Goal: Information Seeking & Learning: Learn about a topic

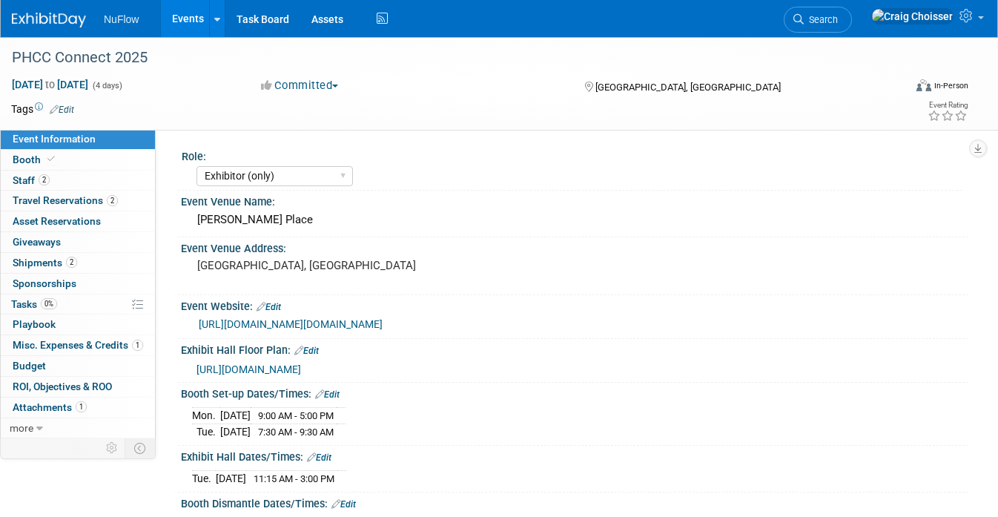
select select "Exhibitor (only)"
click at [192, 19] on link "Events" at bounding box center [188, 18] width 54 height 37
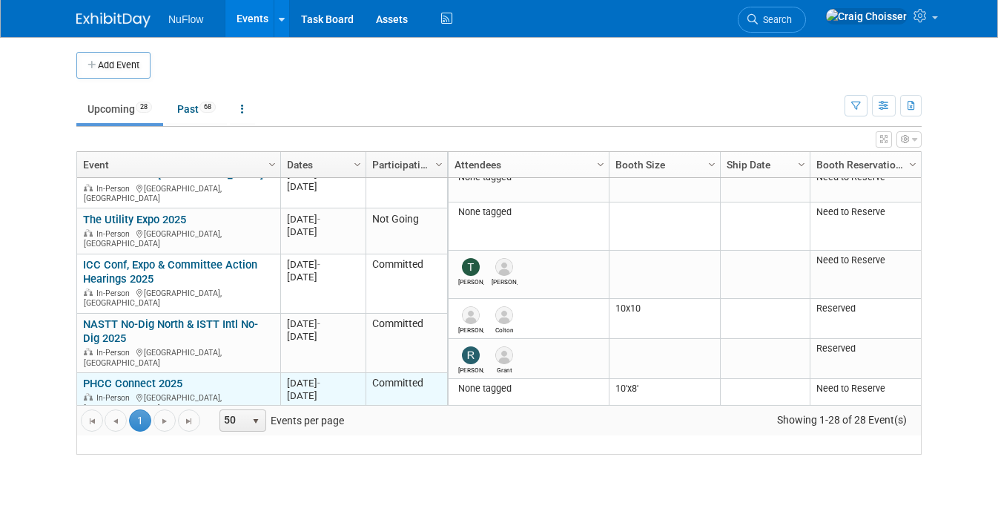
scroll to position [136, 0]
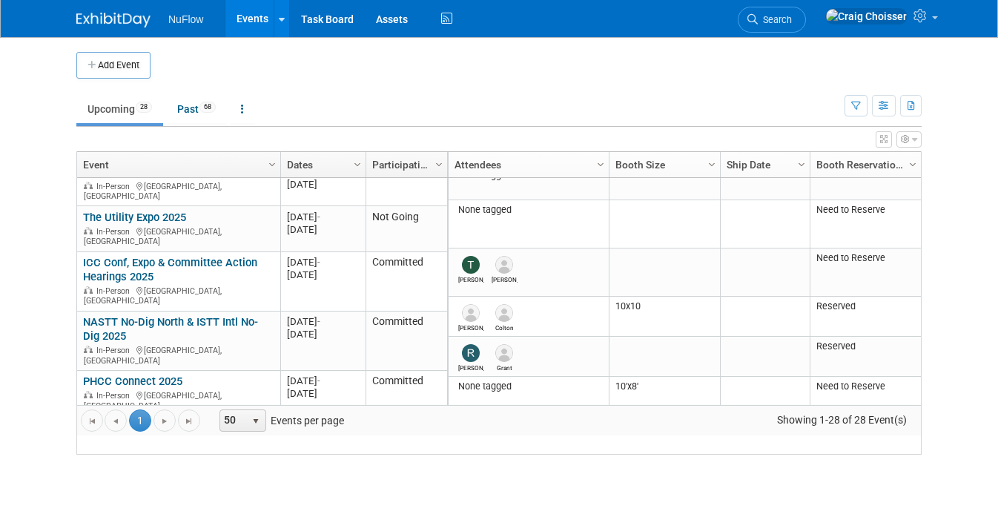
click at [138, 420] on link "Zoom Drain Vortex" at bounding box center [128, 426] width 91 height 13
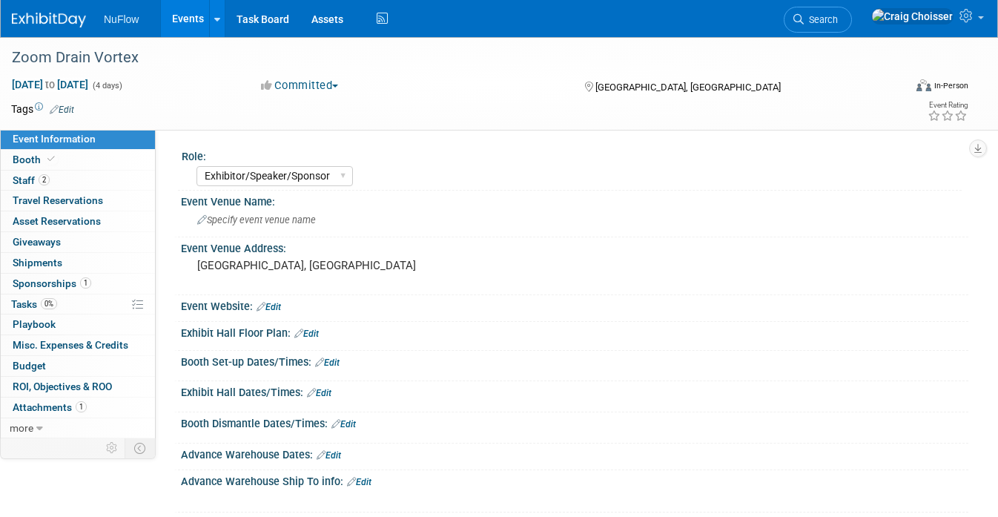
select select "Exhibitor/Speaker/Sponsor"
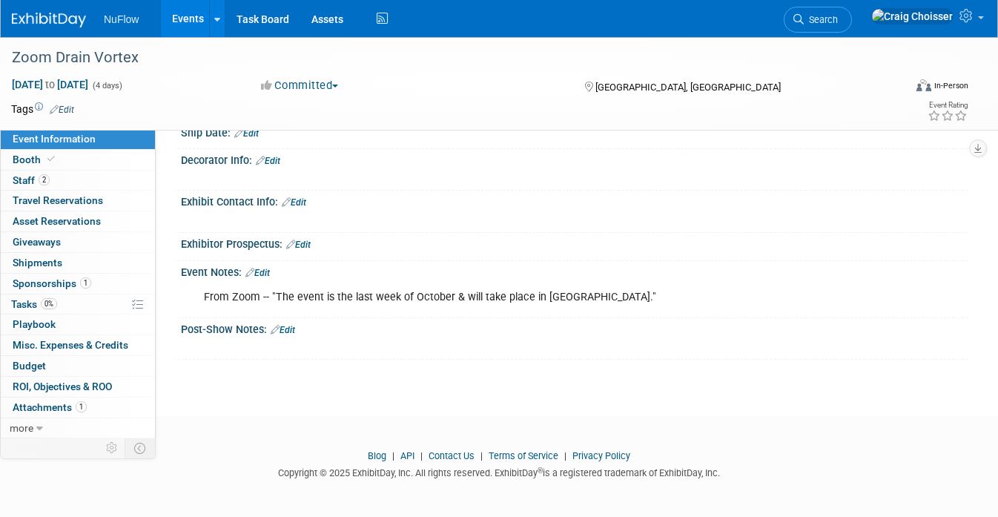
scroll to position [429, 0]
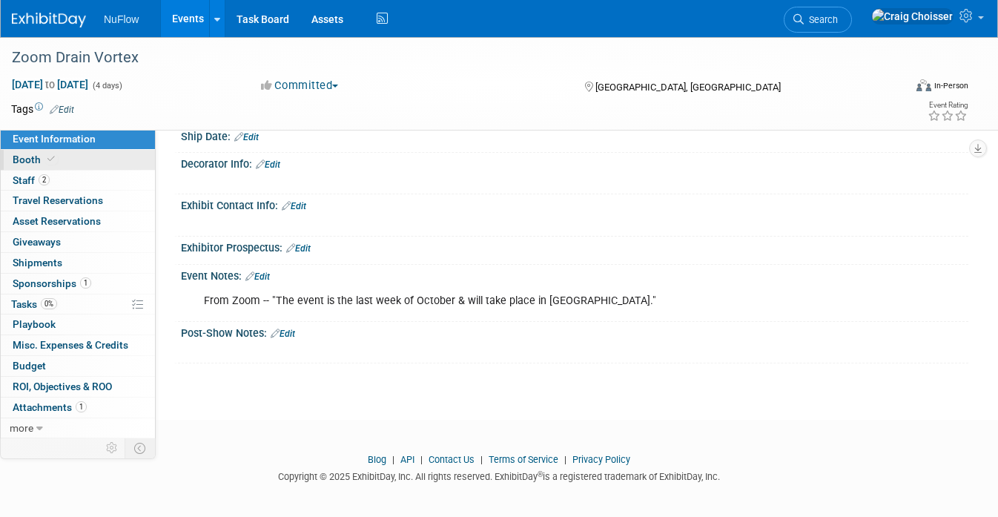
click at [33, 158] on span "Booth" at bounding box center [35, 160] width 45 height 12
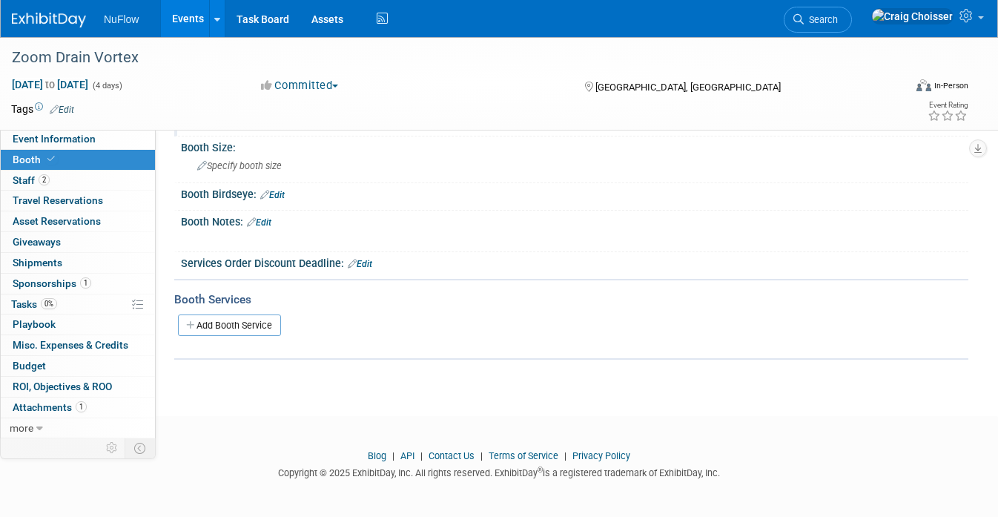
scroll to position [119, 0]
click at [49, 141] on span "Event Information" at bounding box center [54, 139] width 83 height 12
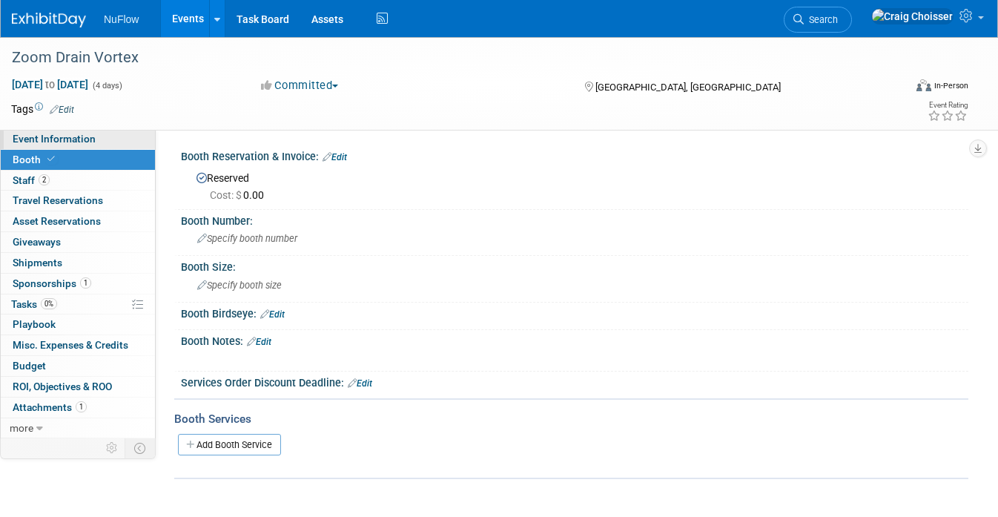
select select "Exhibitor/Speaker/Sponsor"
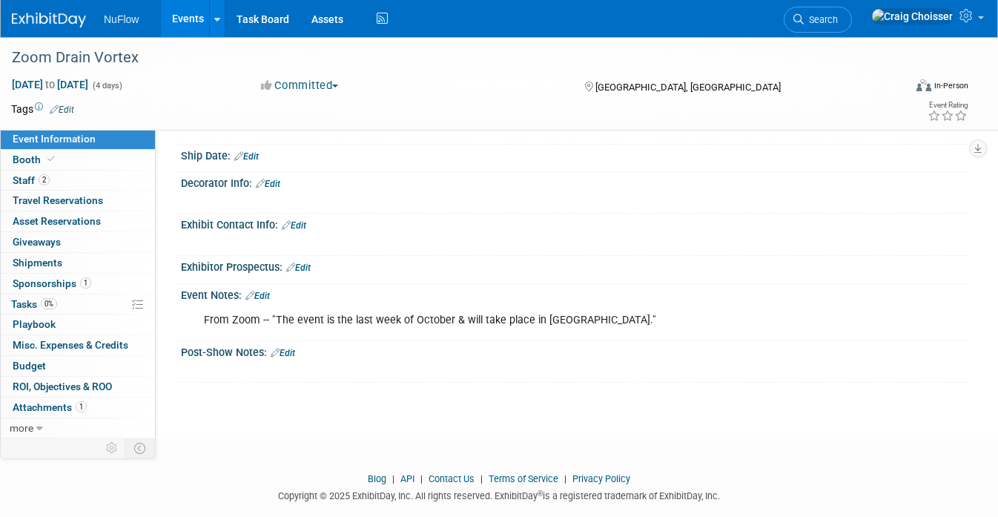
scroll to position [410, 0]
click at [254, 315] on div "From Zoom -- "The event is the last week of October & will take place in [GEOGR…" at bounding box center [505, 320] width 622 height 30
click at [44, 285] on link "1 Sponsorships 1" at bounding box center [78, 284] width 154 height 20
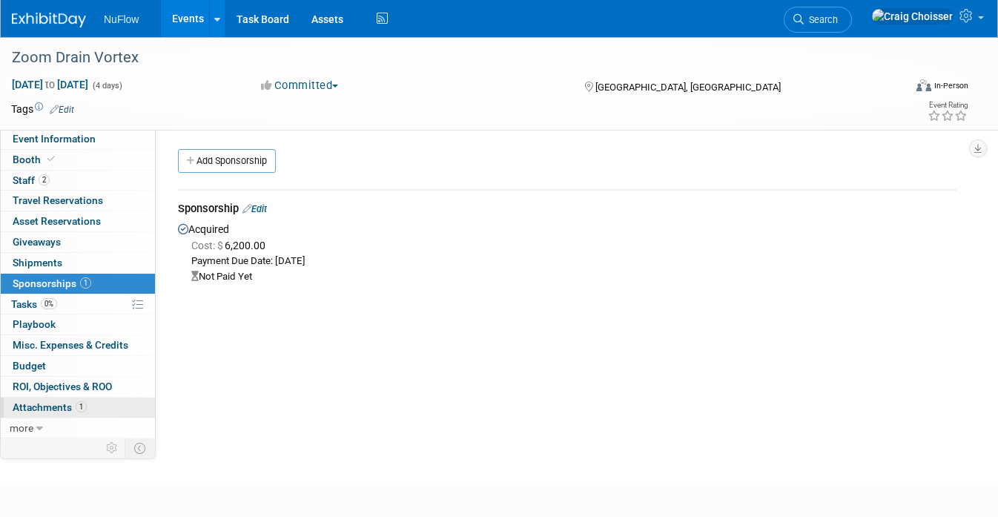
click at [43, 401] on span "Attachments 1" at bounding box center [50, 407] width 74 height 12
